Goal: Task Accomplishment & Management: Use online tool/utility

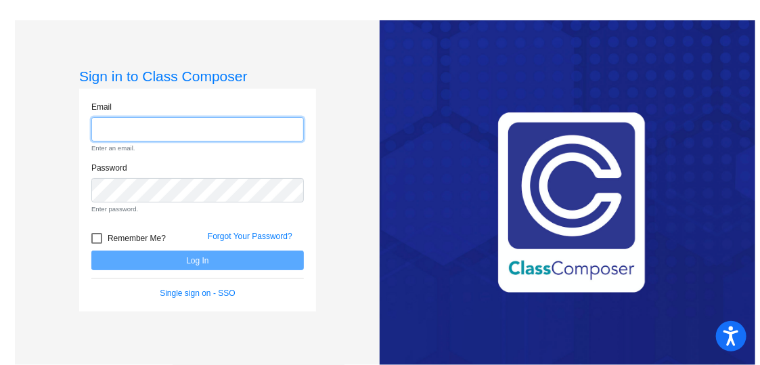
type input "[EMAIL_ADDRESS][DOMAIN_NAME]"
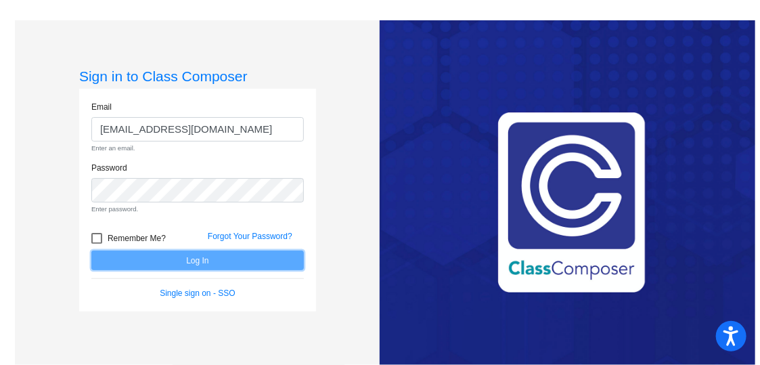
click at [189, 260] on form "Email [EMAIL_ADDRESS][DOMAIN_NAME] Enter an email. Password Enter password. Rem…" at bounding box center [197, 200] width 212 height 199
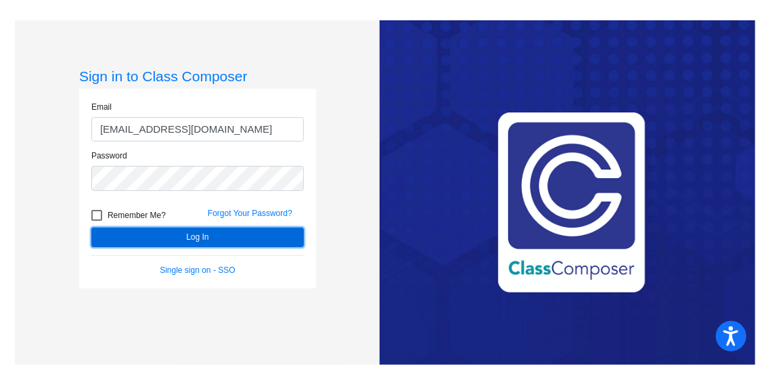
click at [199, 236] on button "Log In" at bounding box center [197, 237] width 212 height 20
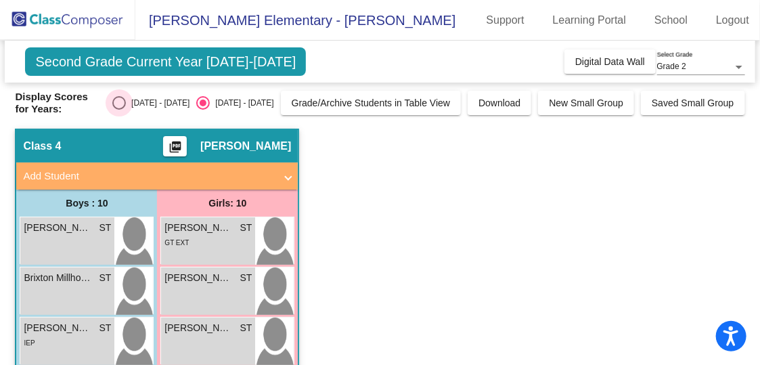
click at [126, 103] on div "Select an option" at bounding box center [119, 103] width 14 height 14
click at [119, 110] on input "[DATE] - [DATE]" at bounding box center [118, 110] width 1 height 1
radio input "true"
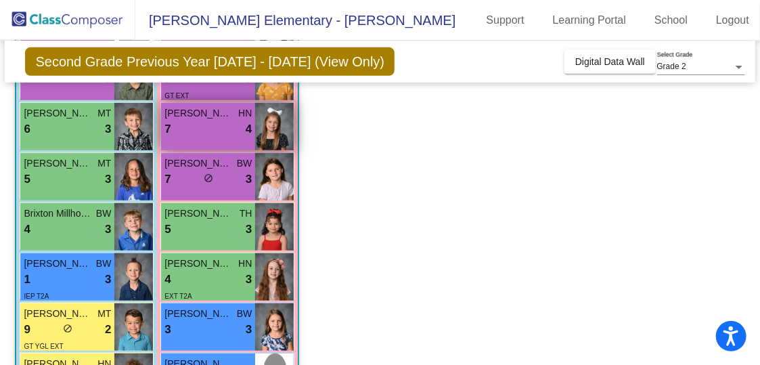
scroll to position [271, 0]
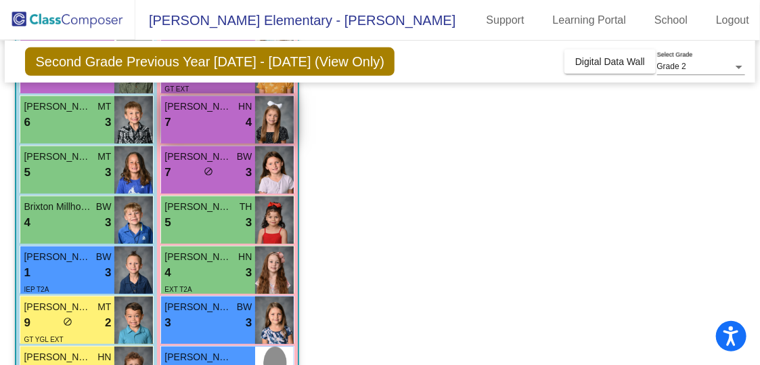
click at [221, 288] on div "EXT T2A" at bounding box center [207, 288] width 87 height 14
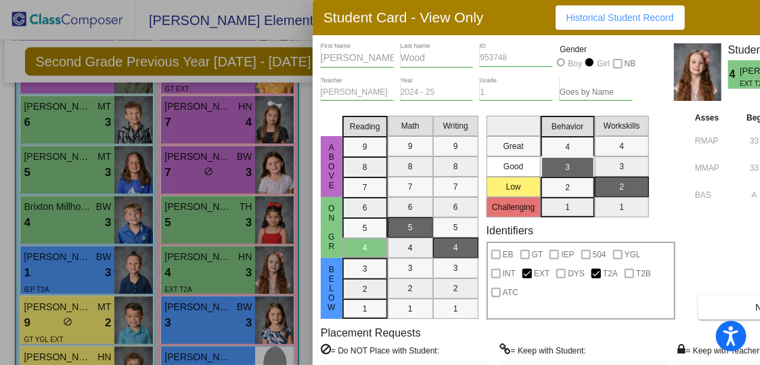
click at [104, 325] on div at bounding box center [380, 182] width 760 height 365
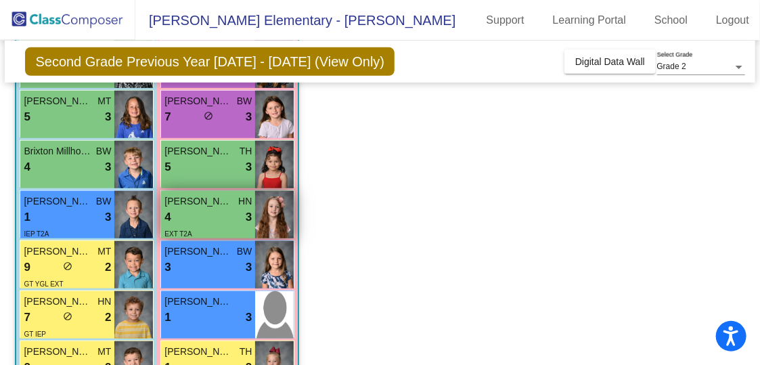
scroll to position [325, 0]
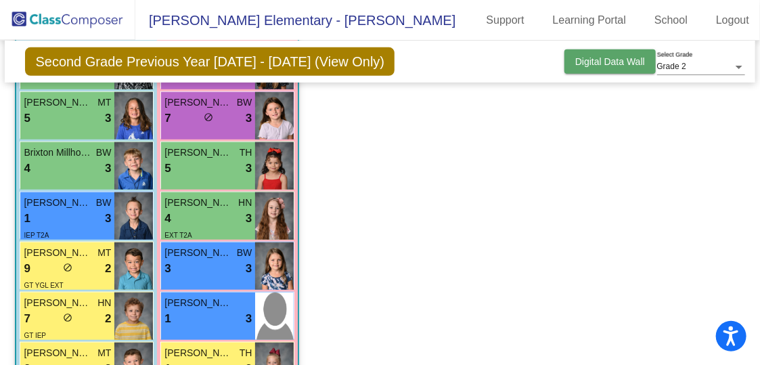
click at [625, 62] on span "Digital Data Wall" at bounding box center [610, 61] width 70 height 11
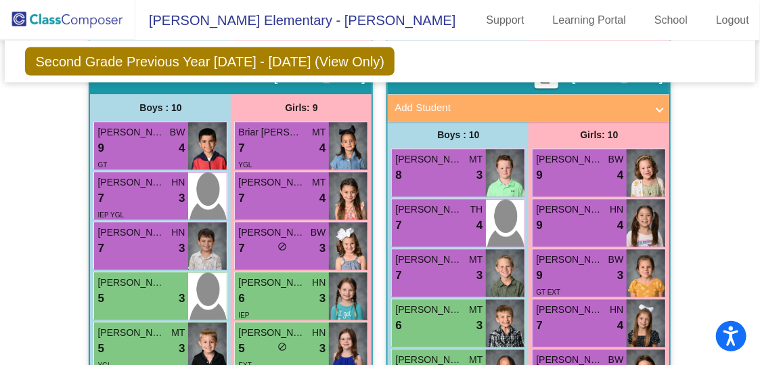
scroll to position [926, 0]
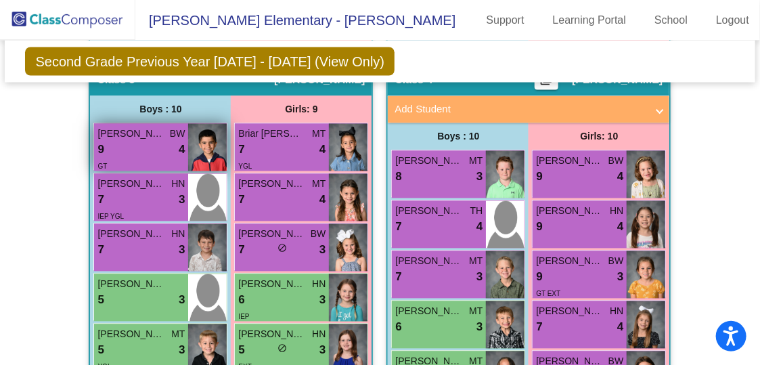
click at [123, 143] on div "9 lock do_not_disturb_alt 4" at bounding box center [140, 150] width 87 height 18
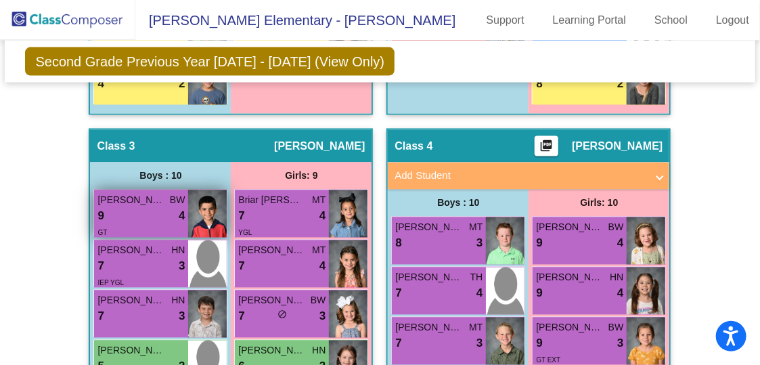
scroll to position [863, 0]
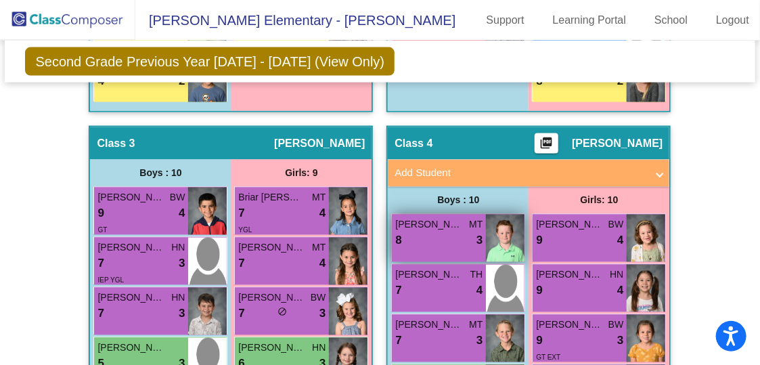
click at [444, 237] on div "8 lock do_not_disturb_alt 3" at bounding box center [438, 241] width 87 height 18
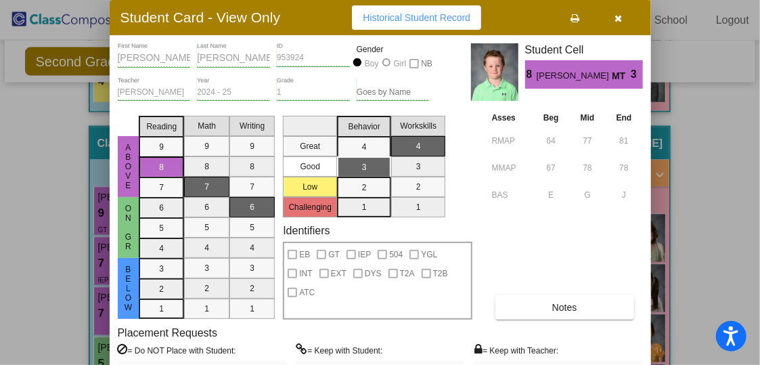
click at [620, 26] on button "button" at bounding box center [618, 17] width 43 height 24
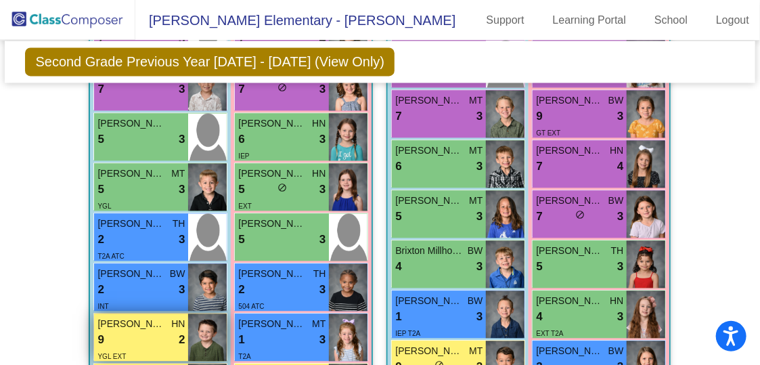
scroll to position [1086, 0]
